Goal: Navigation & Orientation: Find specific page/section

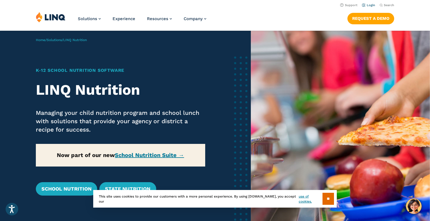
click at [366, 6] on link "Login" at bounding box center [368, 5] width 13 height 4
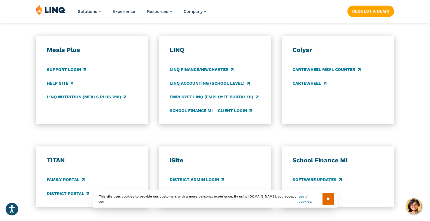
scroll to position [302, 0]
click at [229, 89] on div "LINQ LINQ Finance/HR/Charter LINQ Accounting (school level) Employee LINQ (Empl…" at bounding box center [215, 80] width 91 height 68
click at [228, 85] on link "LINQ Accounting (school level)" at bounding box center [210, 83] width 80 height 6
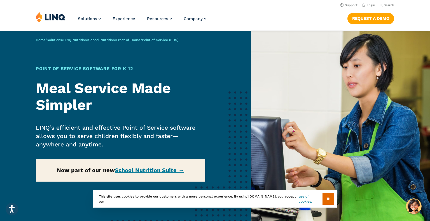
click at [140, 40] on link "Front of House" at bounding box center [128, 40] width 24 height 4
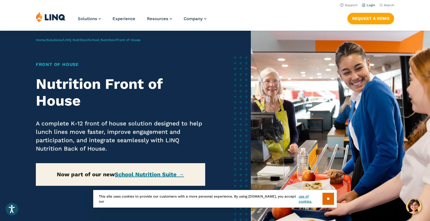
click at [371, 6] on link "Login" at bounding box center [368, 5] width 13 height 4
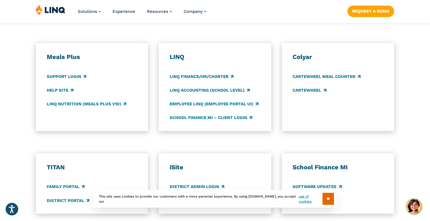
scroll to position [296, 0]
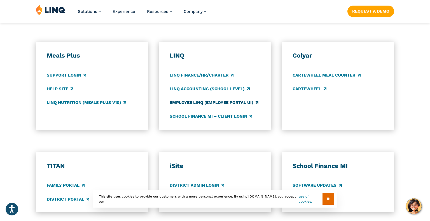
click at [200, 102] on link "Employee LINQ (Employee Portal UI)" at bounding box center [214, 103] width 89 height 6
click at [195, 89] on link "LINQ Accounting (school level)" at bounding box center [210, 89] width 80 height 6
click at [64, 73] on link "Support Login" at bounding box center [66, 75] width 39 height 6
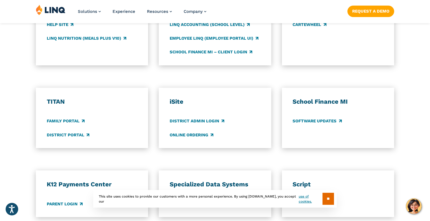
scroll to position [362, 0]
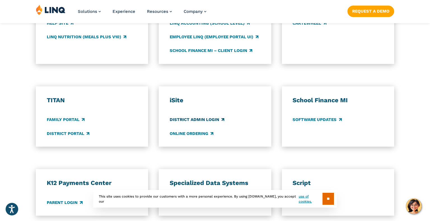
click at [201, 119] on link "District Admin Login" at bounding box center [197, 120] width 55 height 6
click at [186, 135] on link "Online Ordering" at bounding box center [192, 134] width 44 height 6
click at [161, 112] on div "iSite District Admin Login Online Ordering" at bounding box center [215, 116] width 112 height 61
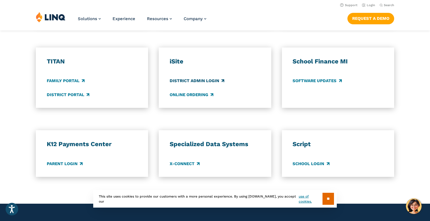
scroll to position [400, 0]
click at [303, 167] on link "School Login" at bounding box center [310, 164] width 37 height 6
click at [303, 164] on link "School Login" at bounding box center [310, 164] width 37 height 6
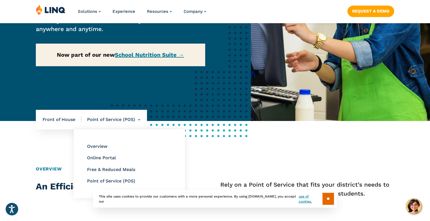
scroll to position [117, 0]
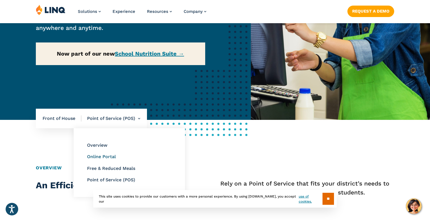
click at [112, 155] on link "Online Portal" at bounding box center [101, 156] width 29 height 5
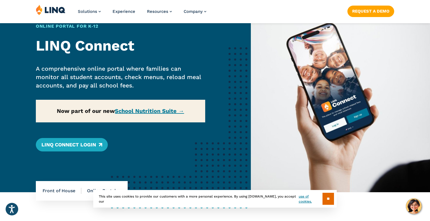
scroll to position [42, 0]
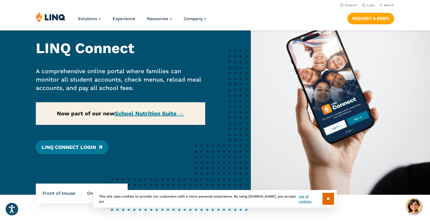
click at [87, 148] on link "LINQ Connect Login" at bounding box center [72, 147] width 72 height 13
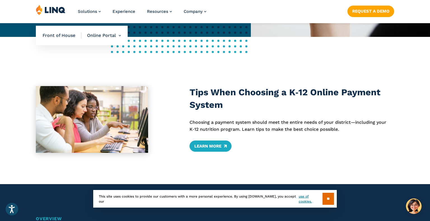
scroll to position [200, 0]
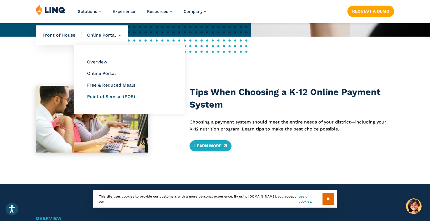
click at [111, 96] on link "Point of Service (POS)" at bounding box center [111, 96] width 48 height 5
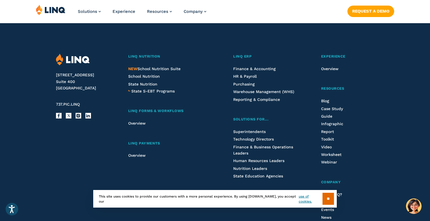
scroll to position [1118, 0]
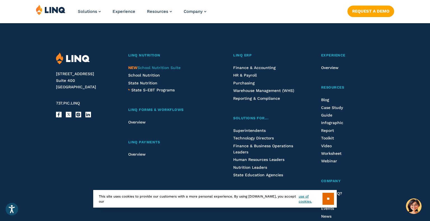
click at [145, 68] on span "NEW School Nutrition Suite" at bounding box center [154, 67] width 52 height 4
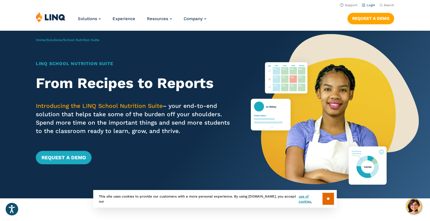
click at [369, 4] on link "Login" at bounding box center [368, 5] width 13 height 4
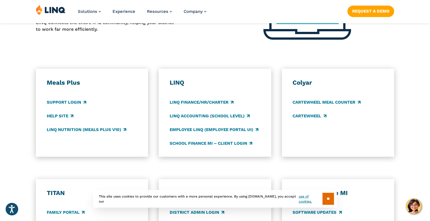
scroll to position [269, 0]
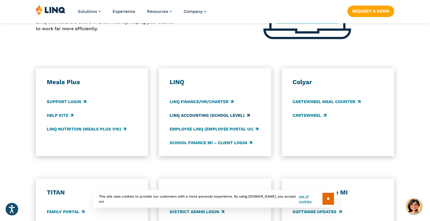
click at [208, 113] on link "LINQ Accounting (school level)" at bounding box center [210, 115] width 80 height 6
click at [190, 127] on link "Employee LINQ (Employee Portal UI)" at bounding box center [214, 129] width 89 height 6
